Goal: Task Accomplishment & Management: Manage account settings

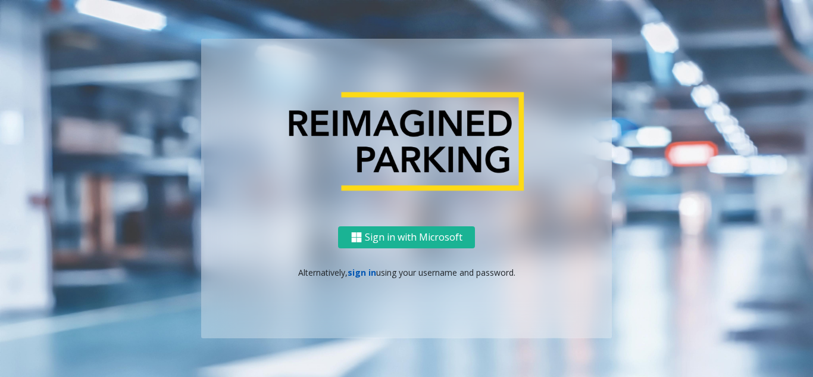
click at [360, 273] on link "sign in" at bounding box center [362, 272] width 29 height 11
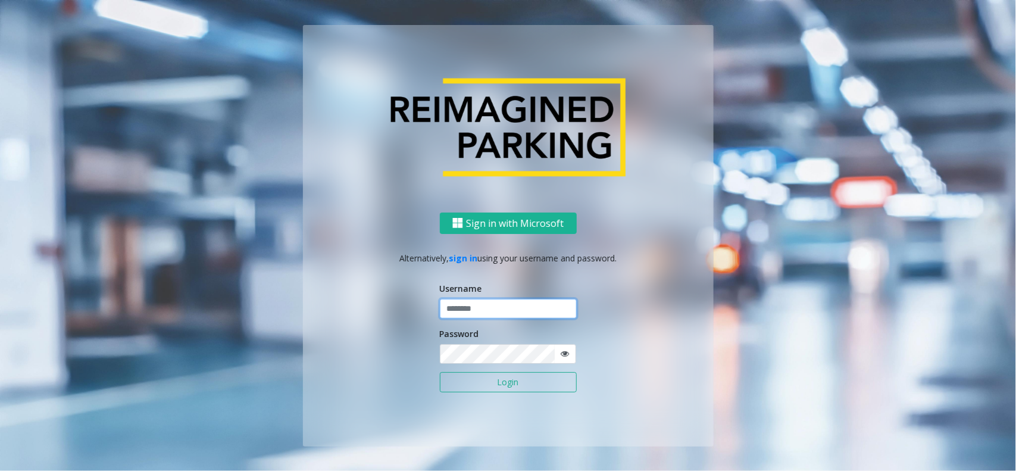
click at [479, 308] on input "text" at bounding box center [508, 309] width 137 height 20
type input "********"
click at [440, 372] on button "Login" at bounding box center [508, 382] width 137 height 20
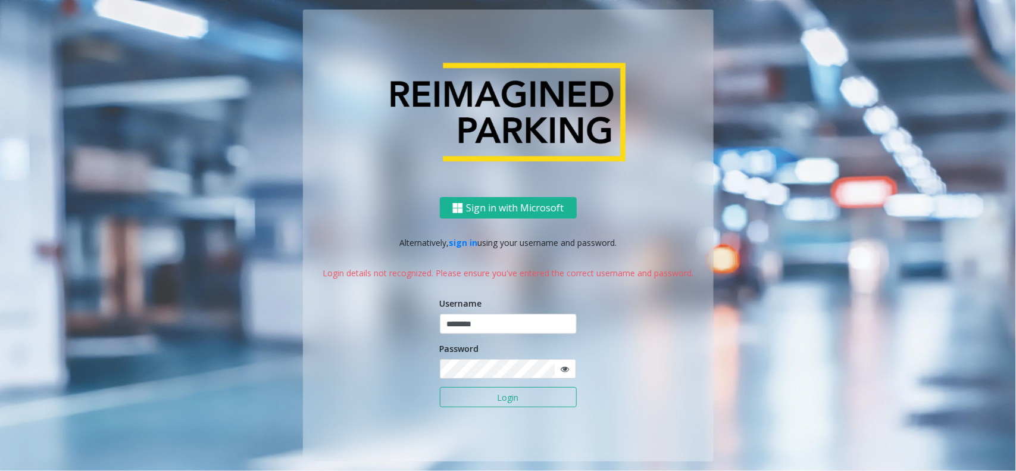
click at [567, 372] on icon at bounding box center [566, 369] width 8 height 8
click at [440, 376] on button "Login" at bounding box center [508, 397] width 137 height 20
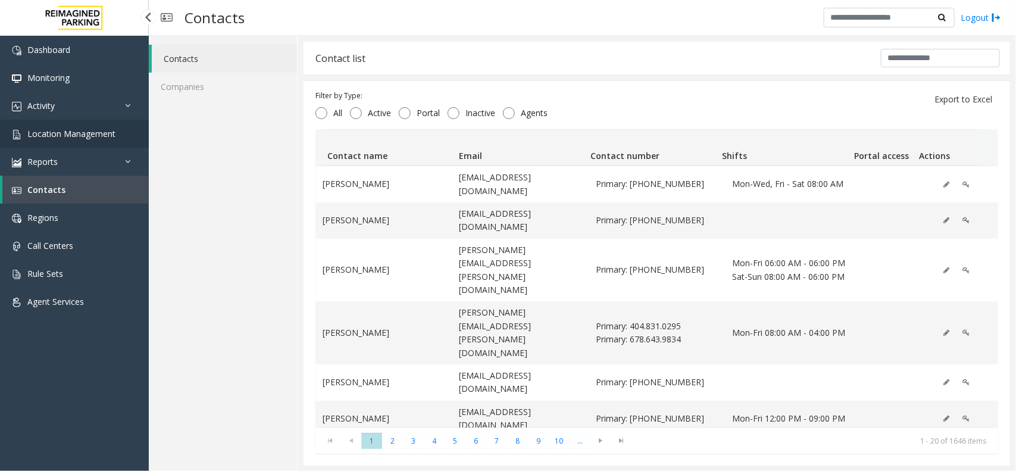
click at [111, 135] on span "Location Management" at bounding box center [71, 133] width 88 height 11
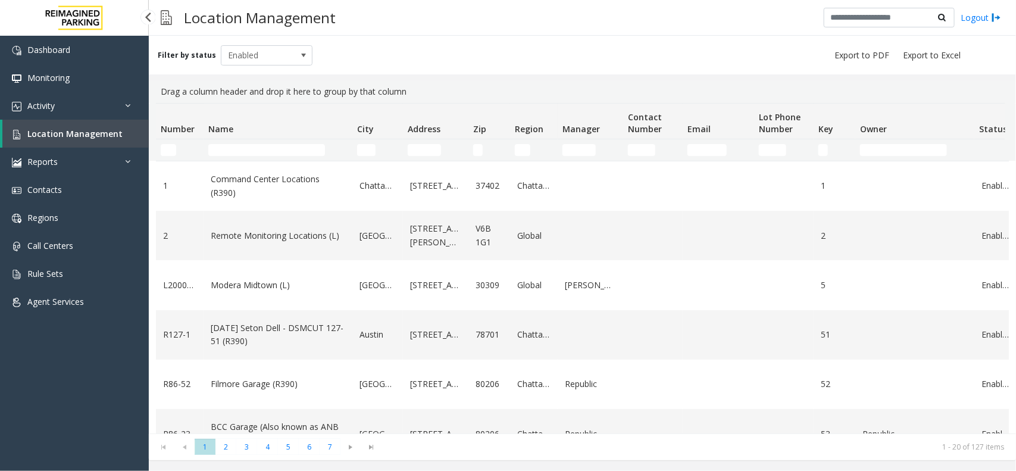
click at [95, 133] on span "Location Management" at bounding box center [74, 133] width 95 height 11
